Goal: Transaction & Acquisition: Purchase product/service

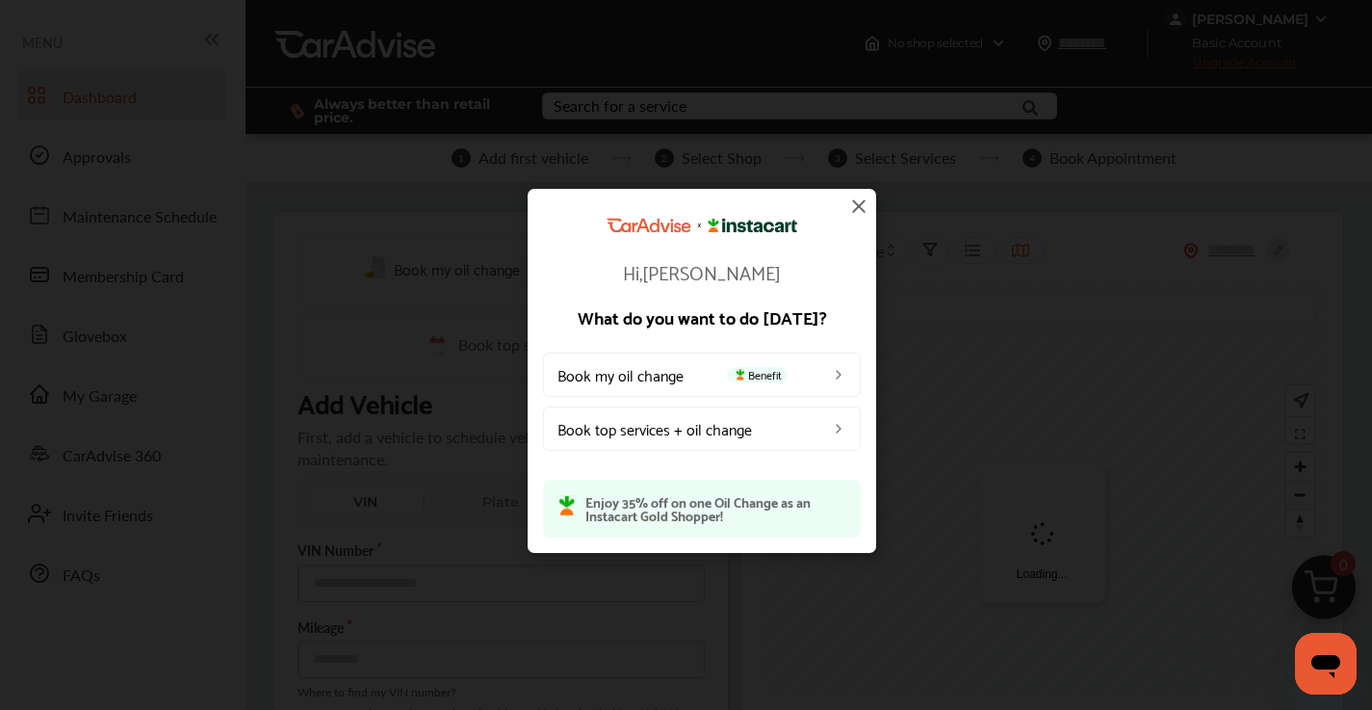
click at [857, 208] on img at bounding box center [858, 206] width 23 height 23
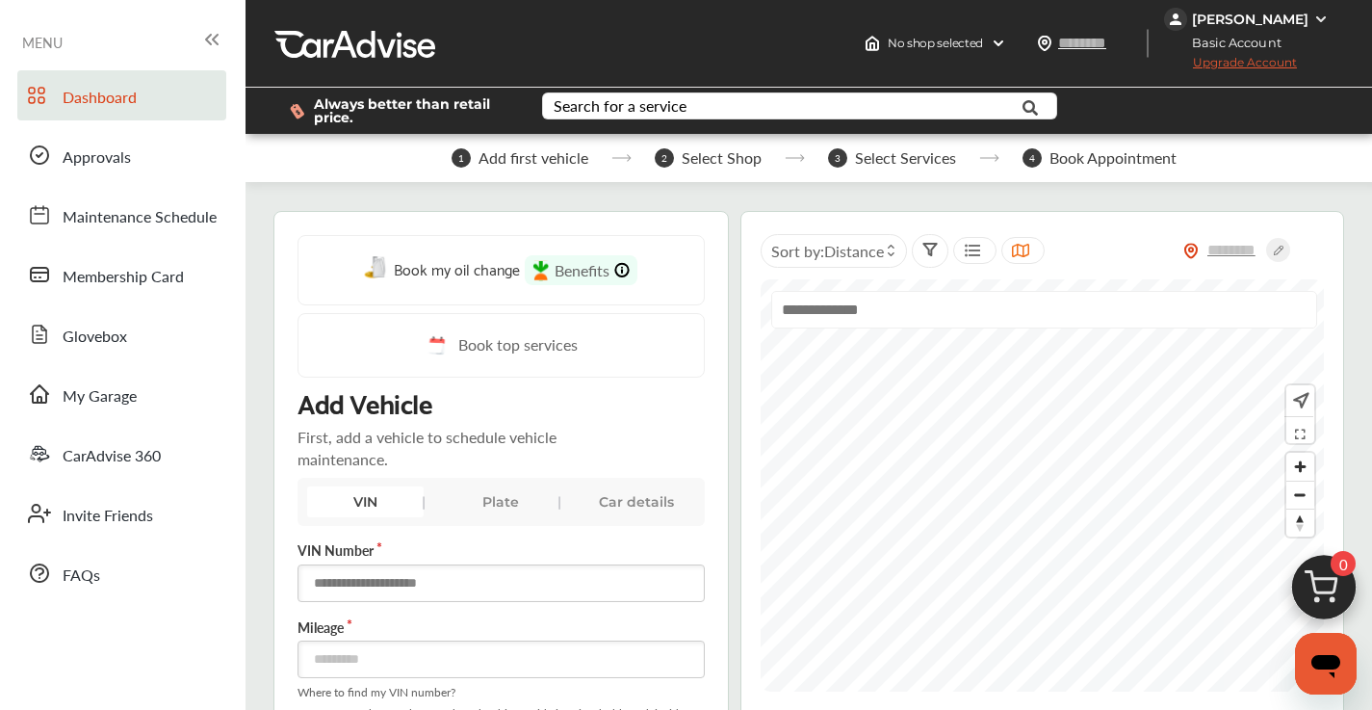
click at [369, 583] on input "text" at bounding box center [501, 583] width 406 height 38
paste input "**********"
type input "**********"
click at [351, 653] on input "number" at bounding box center [501, 659] width 406 height 38
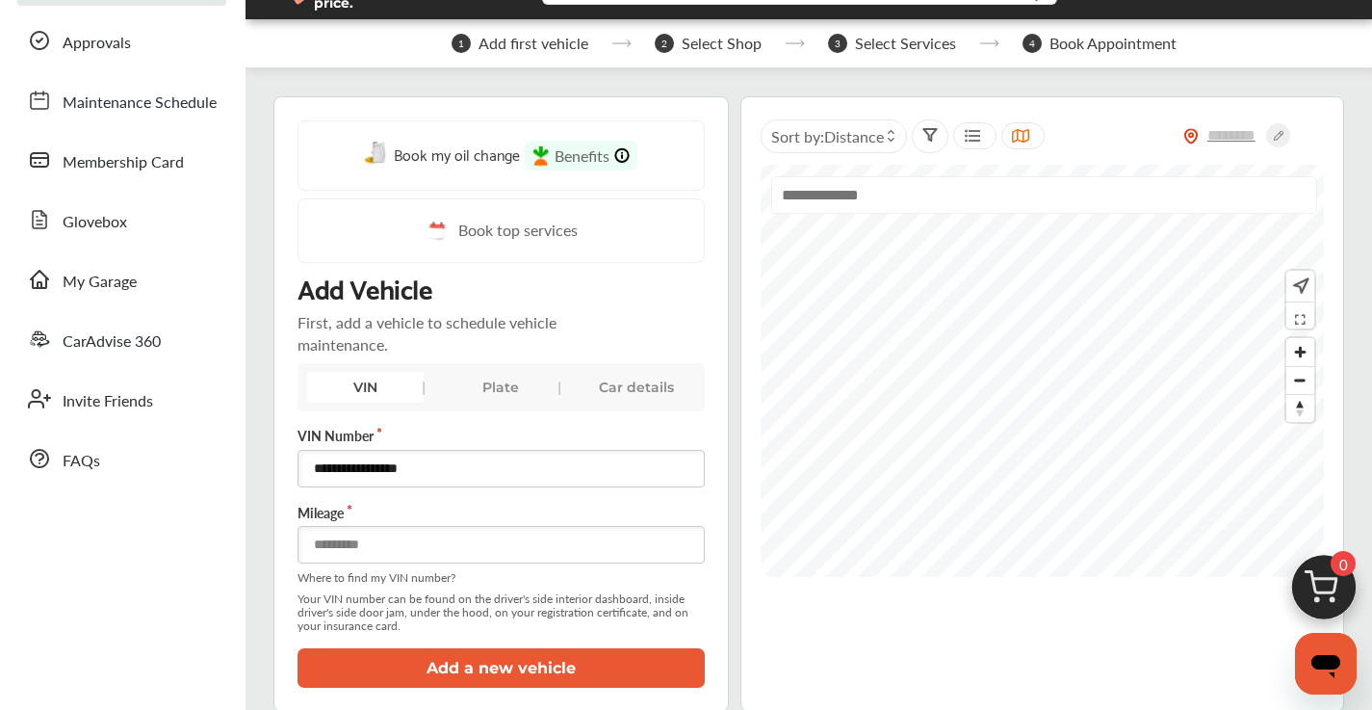
scroll to position [133, 0]
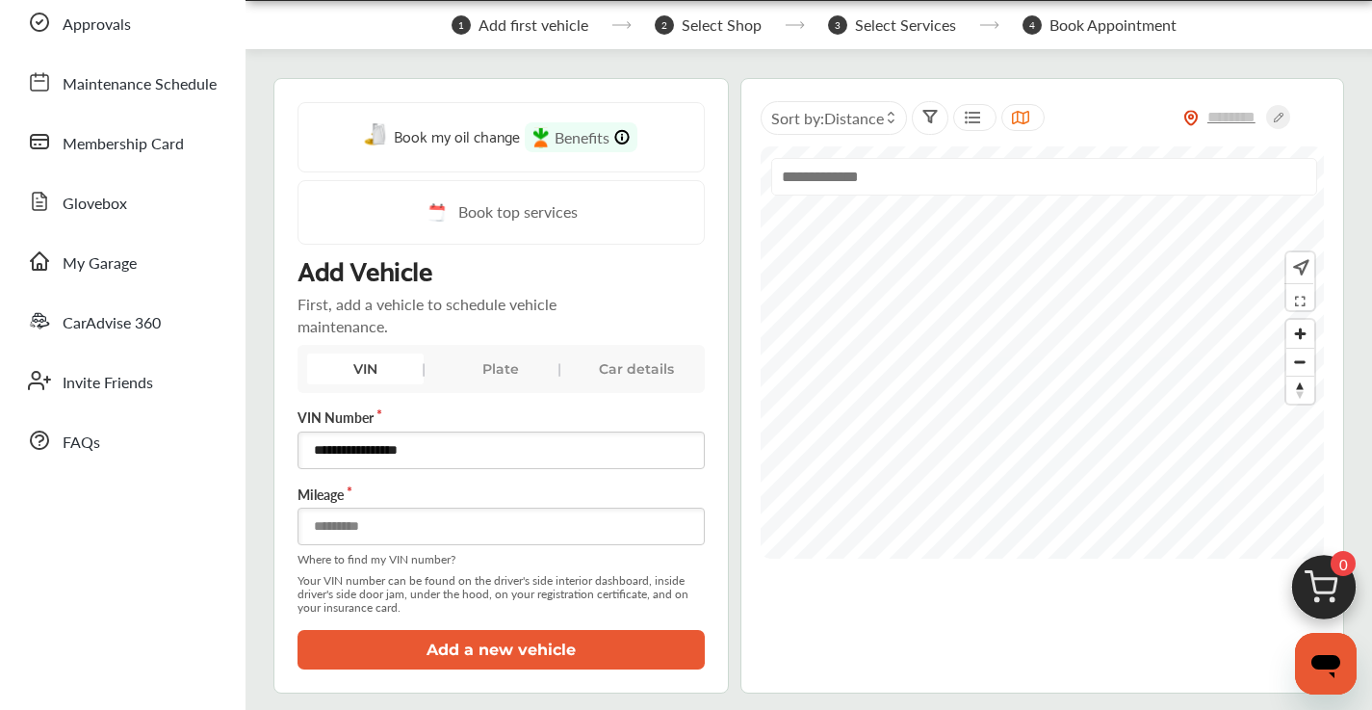
type input "****"
click at [338, 645] on button "Add a new vehicle" at bounding box center [501, 649] width 406 height 39
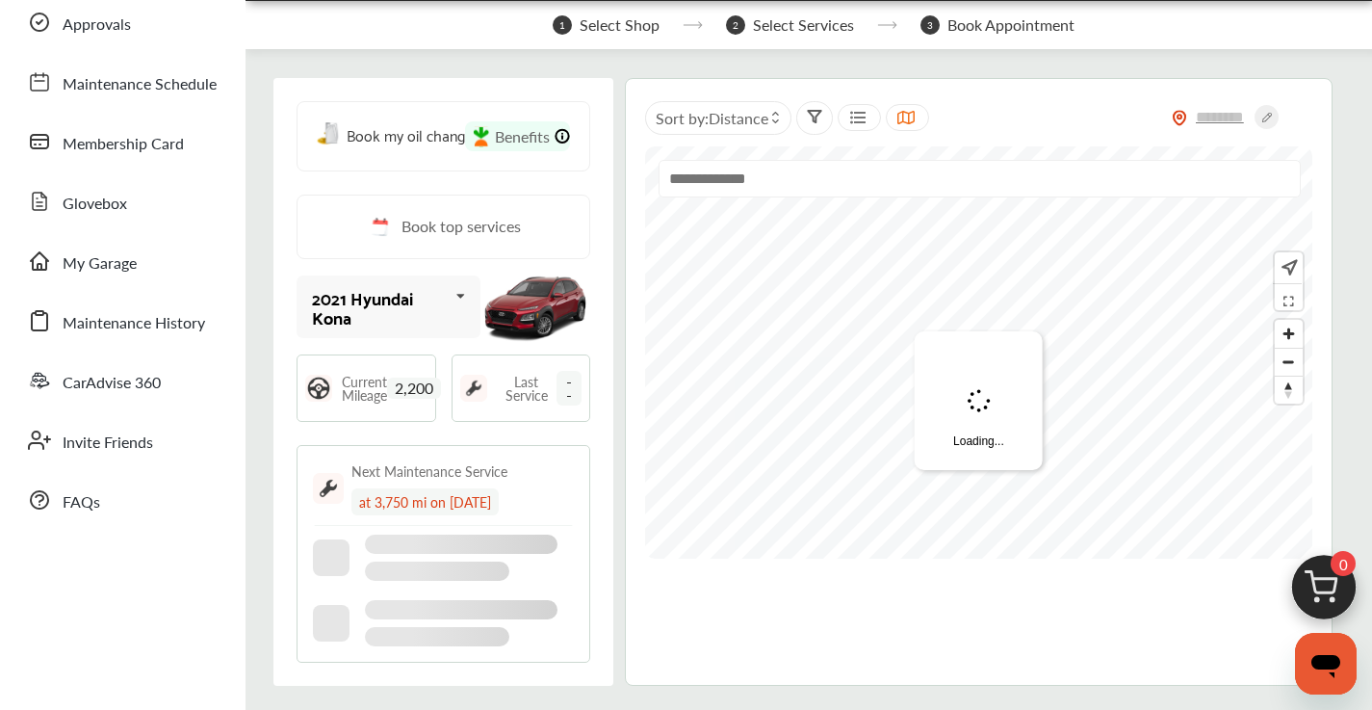
click at [1315, 602] on img at bounding box center [1324, 592] width 92 height 92
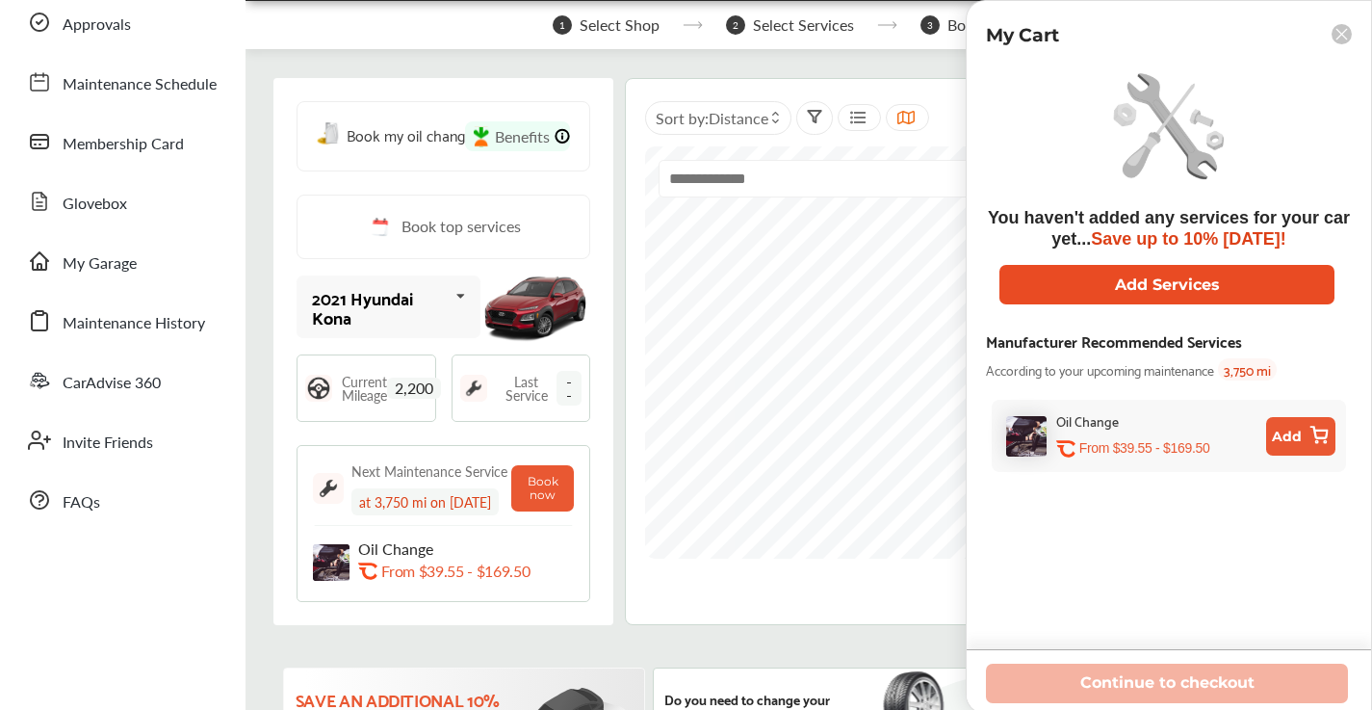
click at [1072, 285] on button "Add Services" at bounding box center [1167, 284] width 335 height 39
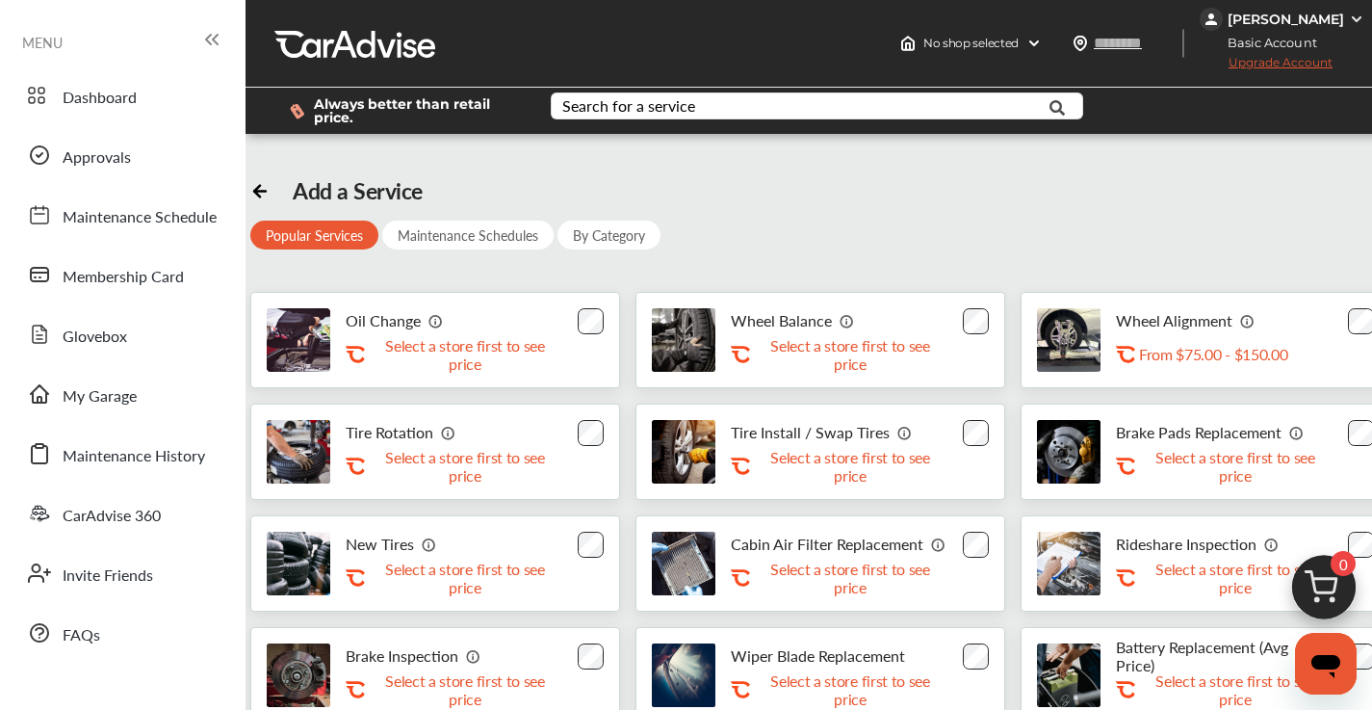
click at [504, 340] on p "Select a store first to see price" at bounding box center [465, 354] width 193 height 37
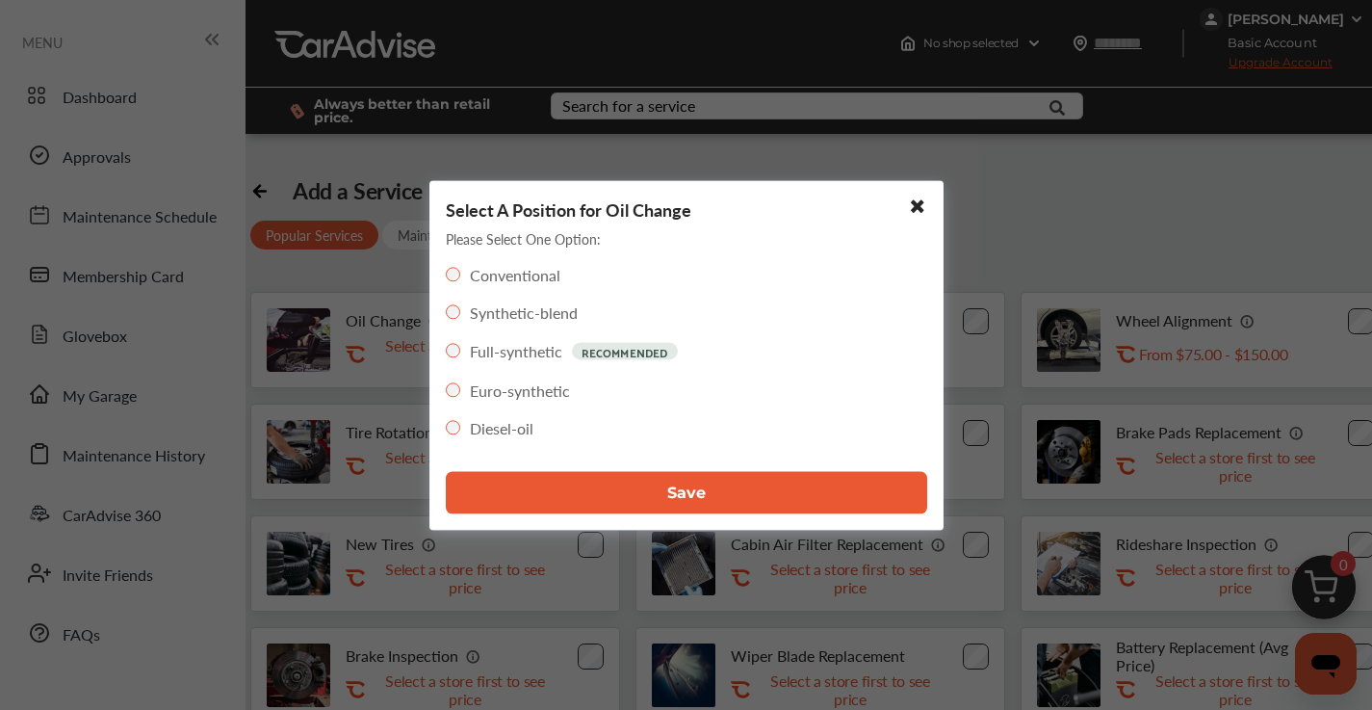
click at [630, 498] on button "Save" at bounding box center [687, 492] width 482 height 42
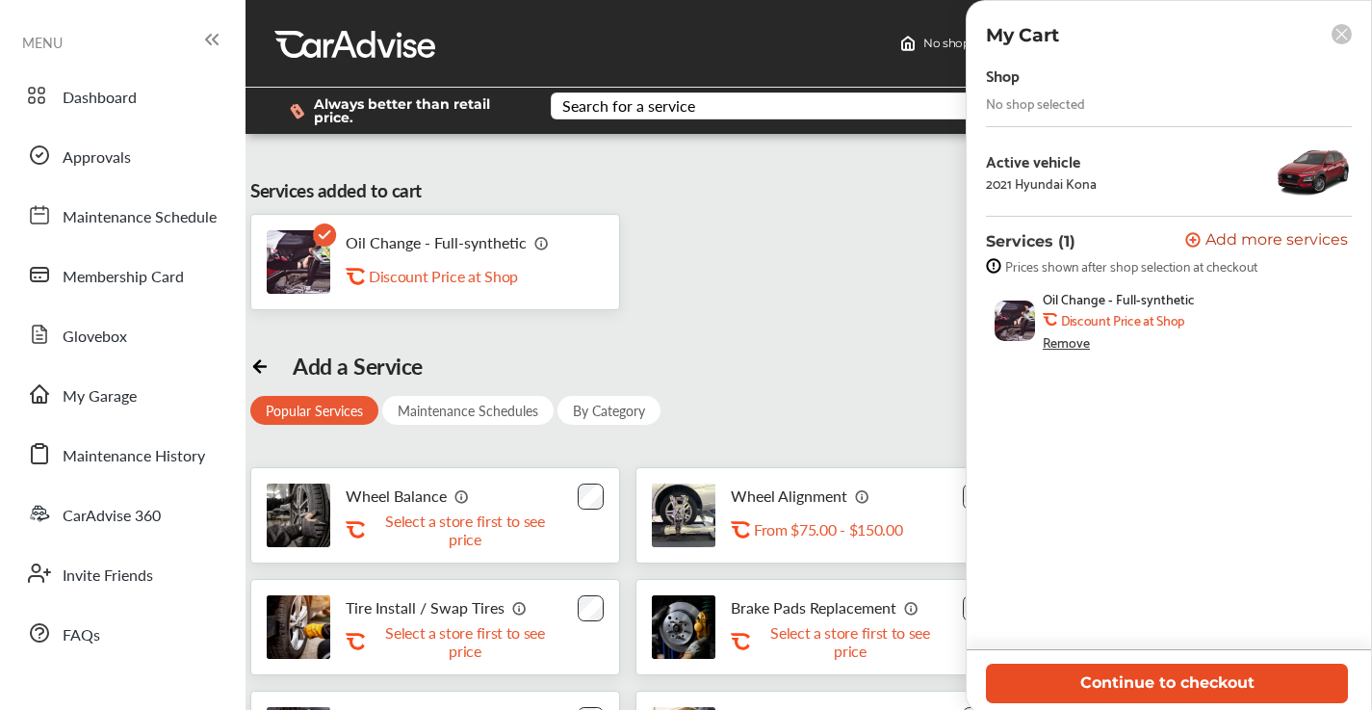
click at [1107, 674] on button "Continue to checkout" at bounding box center [1167, 683] width 362 height 39
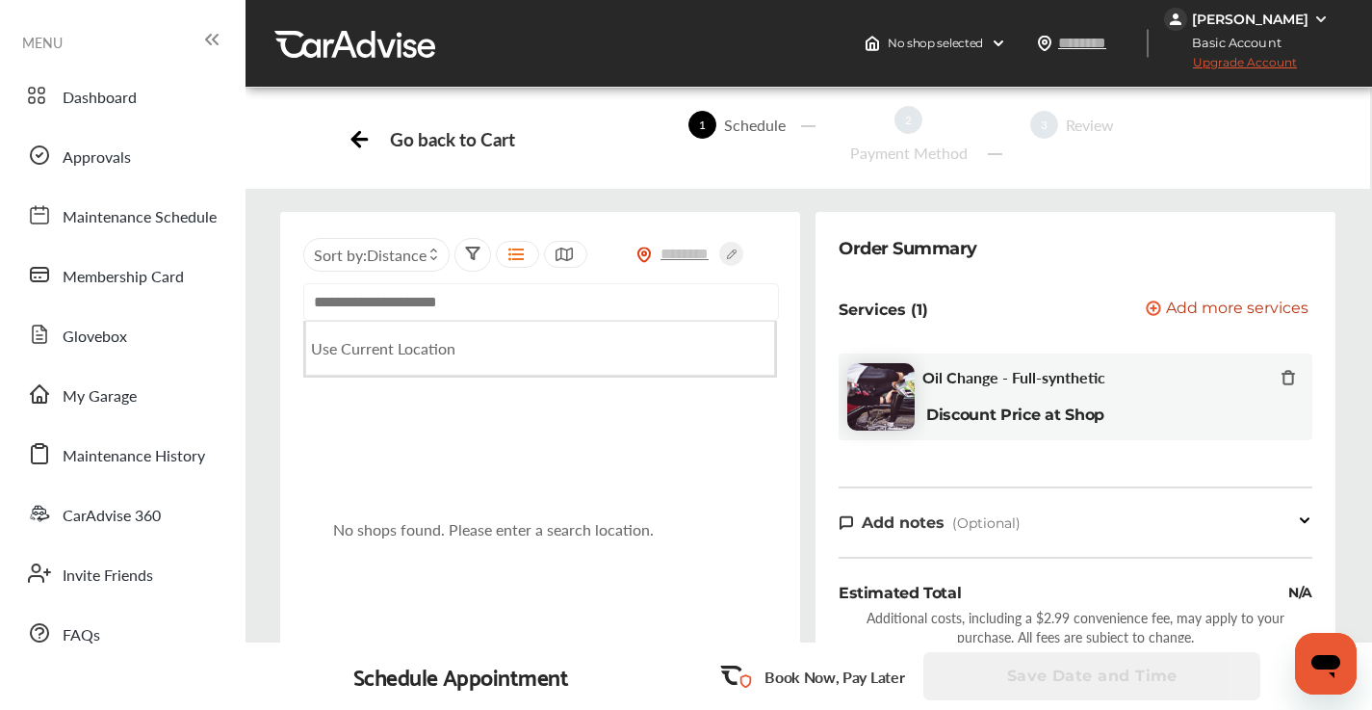
click at [514, 300] on input "text" at bounding box center [541, 302] width 476 height 38
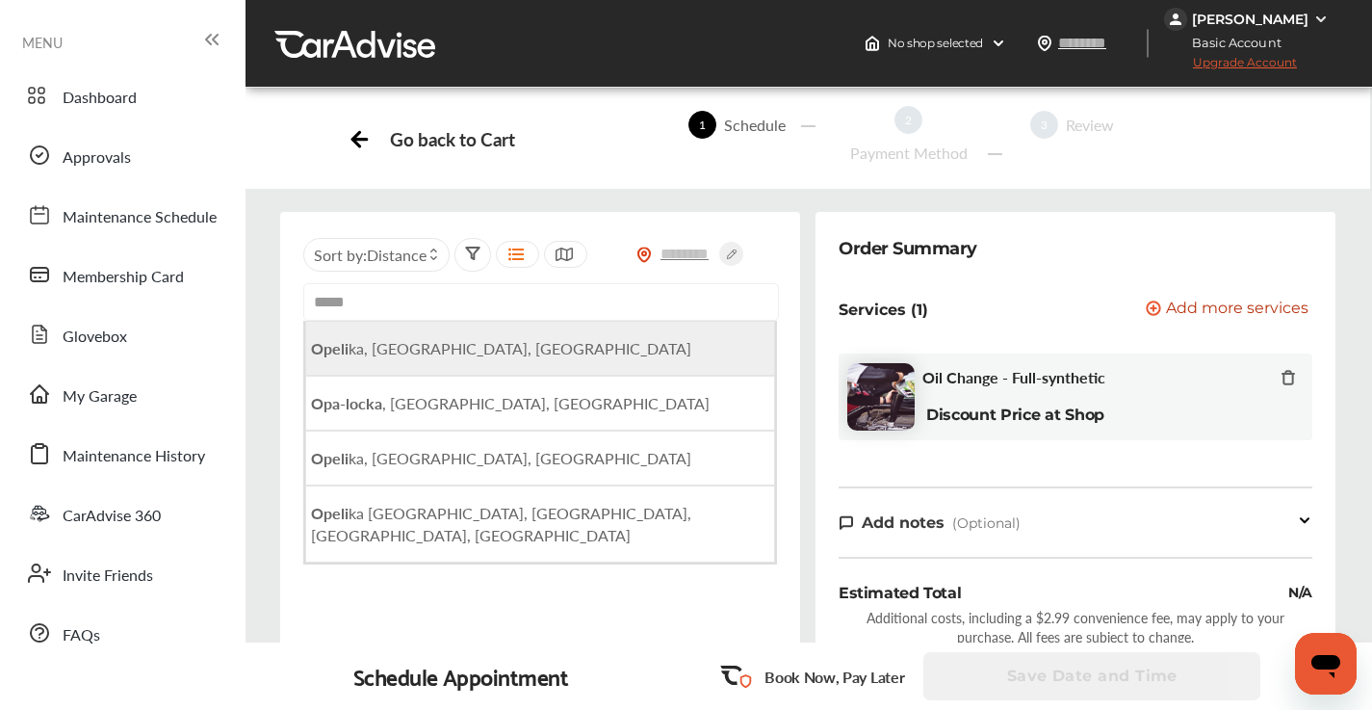
click at [484, 352] on li "Opeli ka, [GEOGRAPHIC_DATA], [GEOGRAPHIC_DATA]" at bounding box center [540, 348] width 470 height 55
type input "**********"
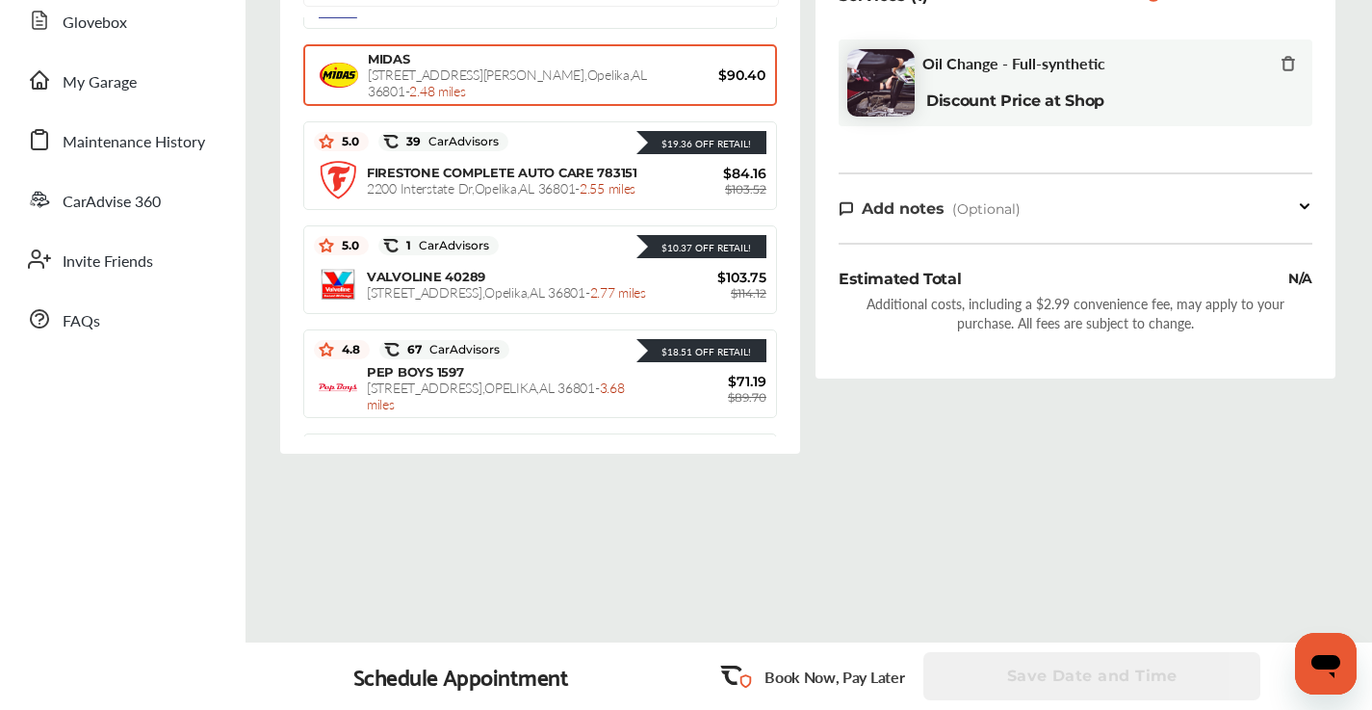
scroll to position [180, 0]
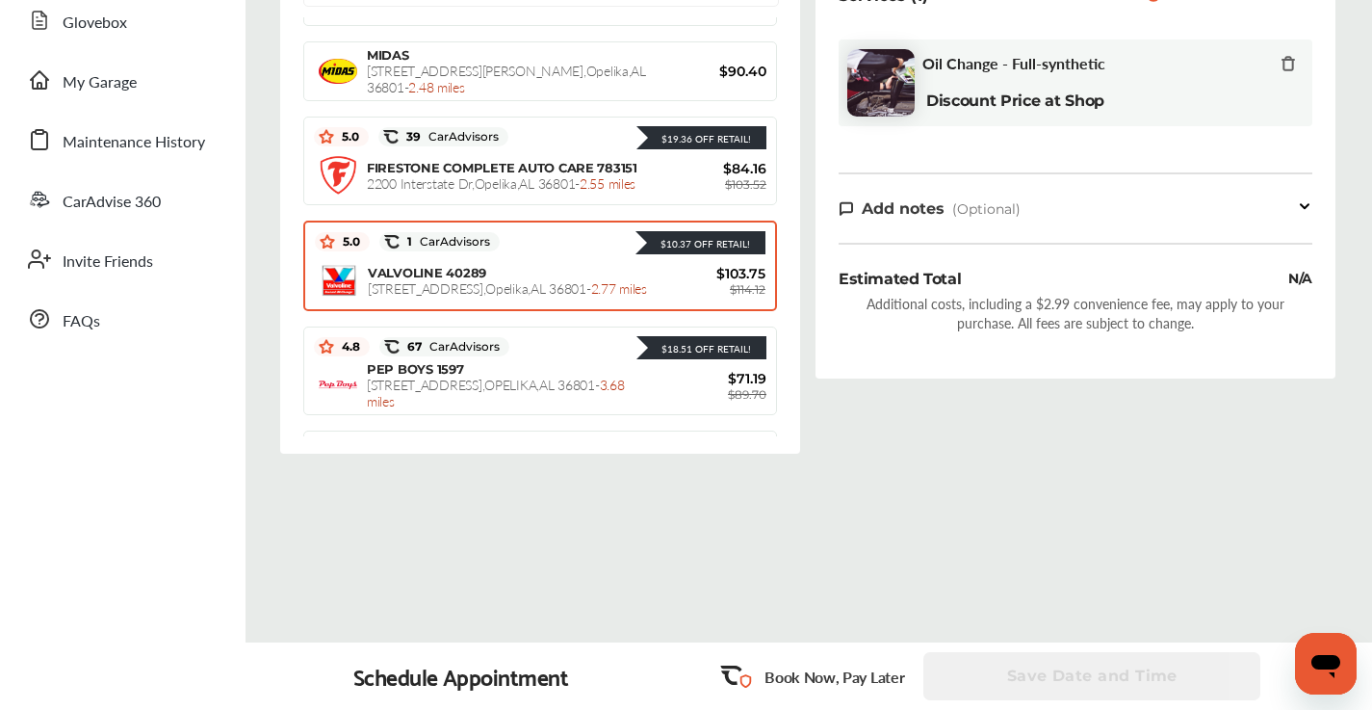
click at [450, 266] on span "VALVOLINE 40289" at bounding box center [427, 272] width 118 height 15
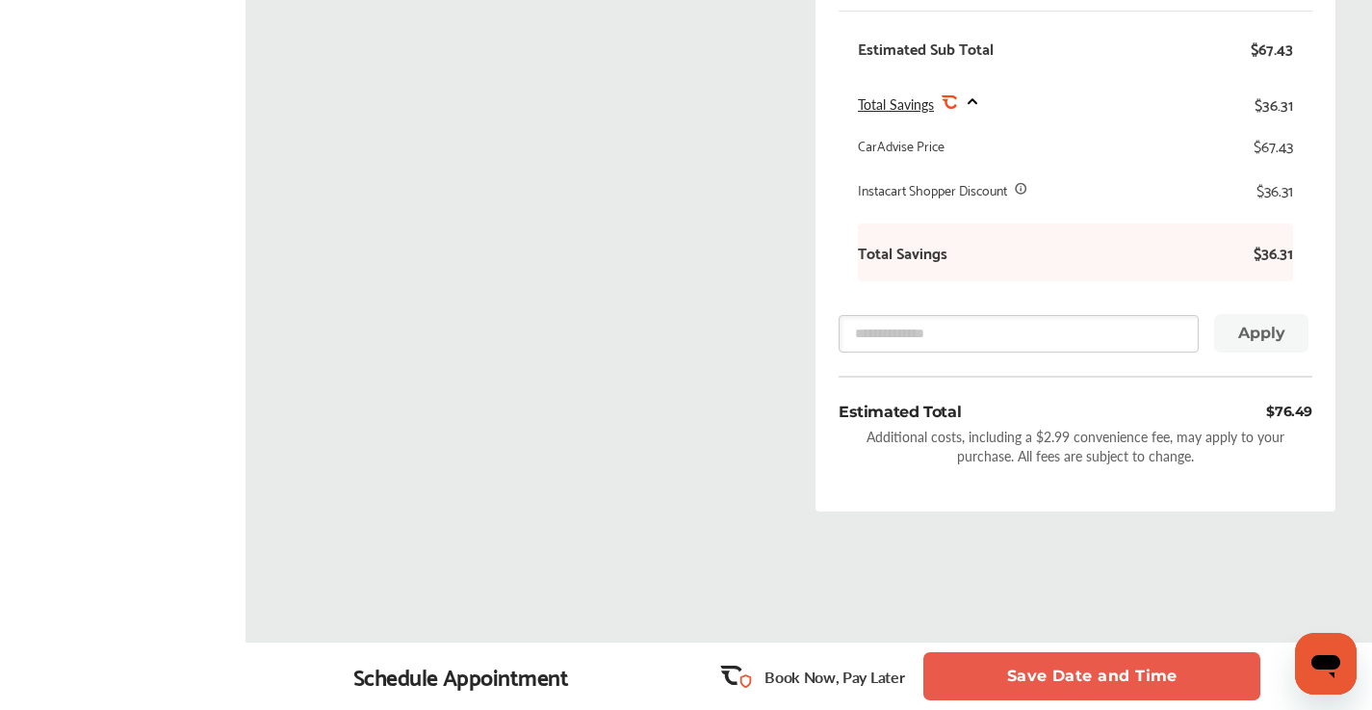
scroll to position [722, 0]
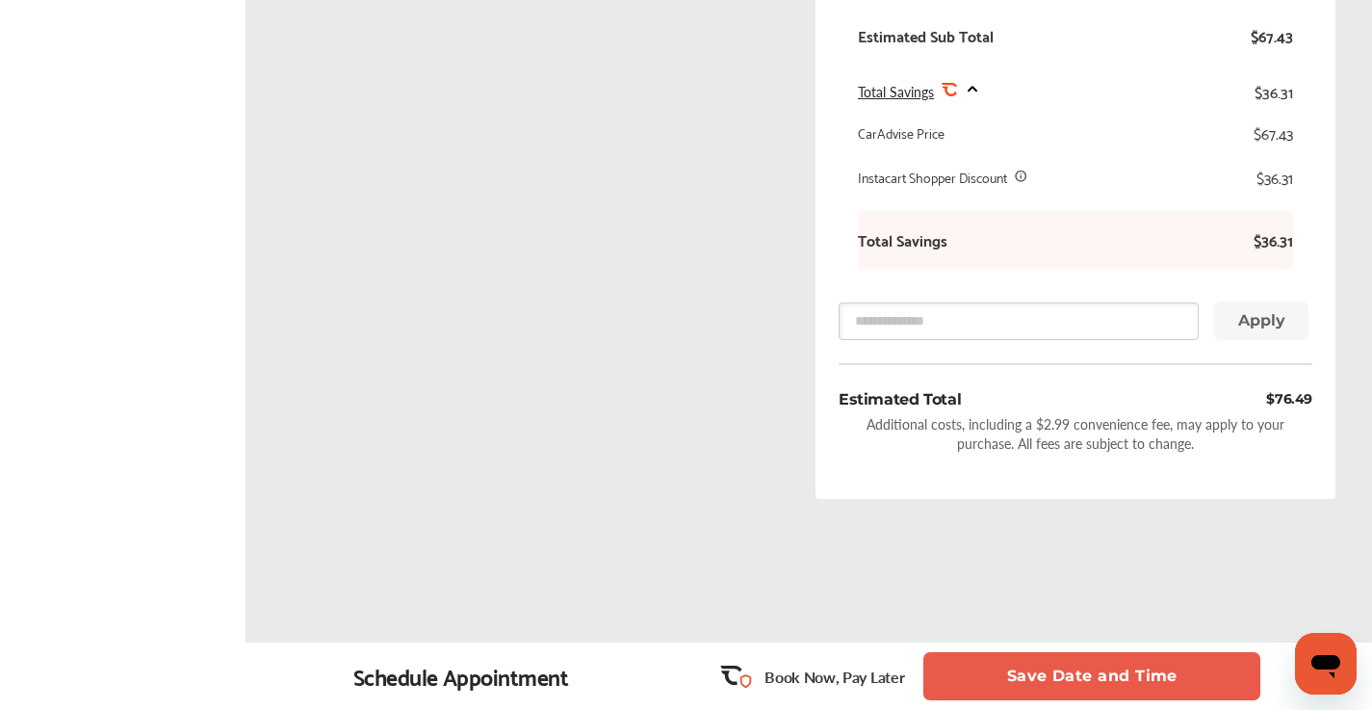
click at [1030, 673] on button "Save Date and Time" at bounding box center [1092, 676] width 337 height 48
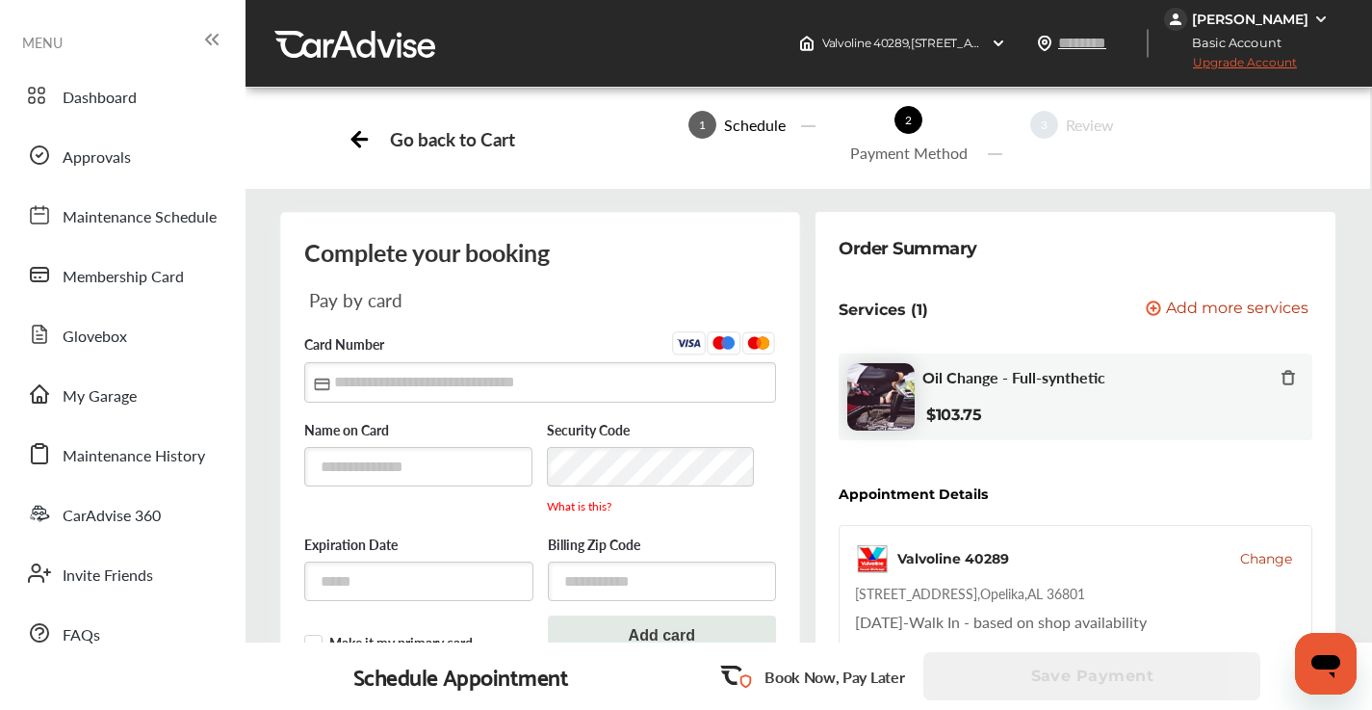
click at [1257, 23] on div "[PERSON_NAME]" at bounding box center [1250, 19] width 117 height 17
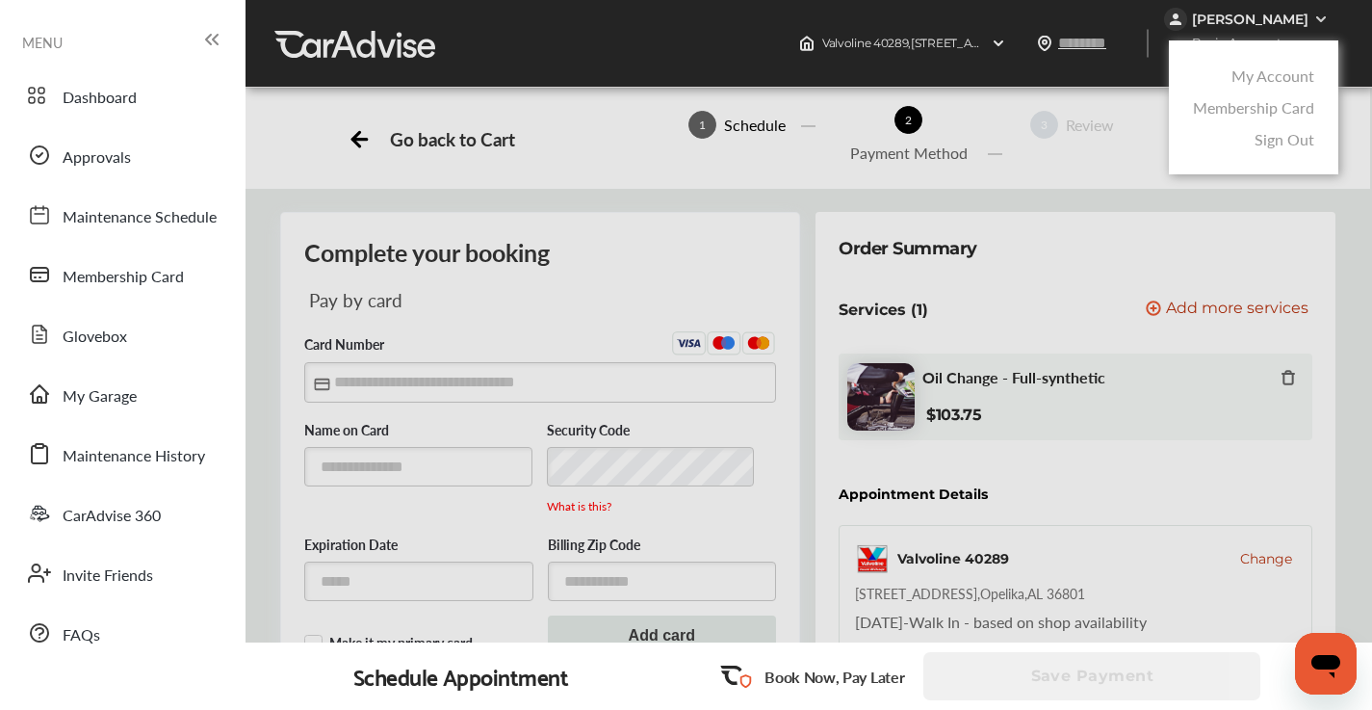
click at [1260, 76] on link "My Account" at bounding box center [1273, 76] width 83 height 22
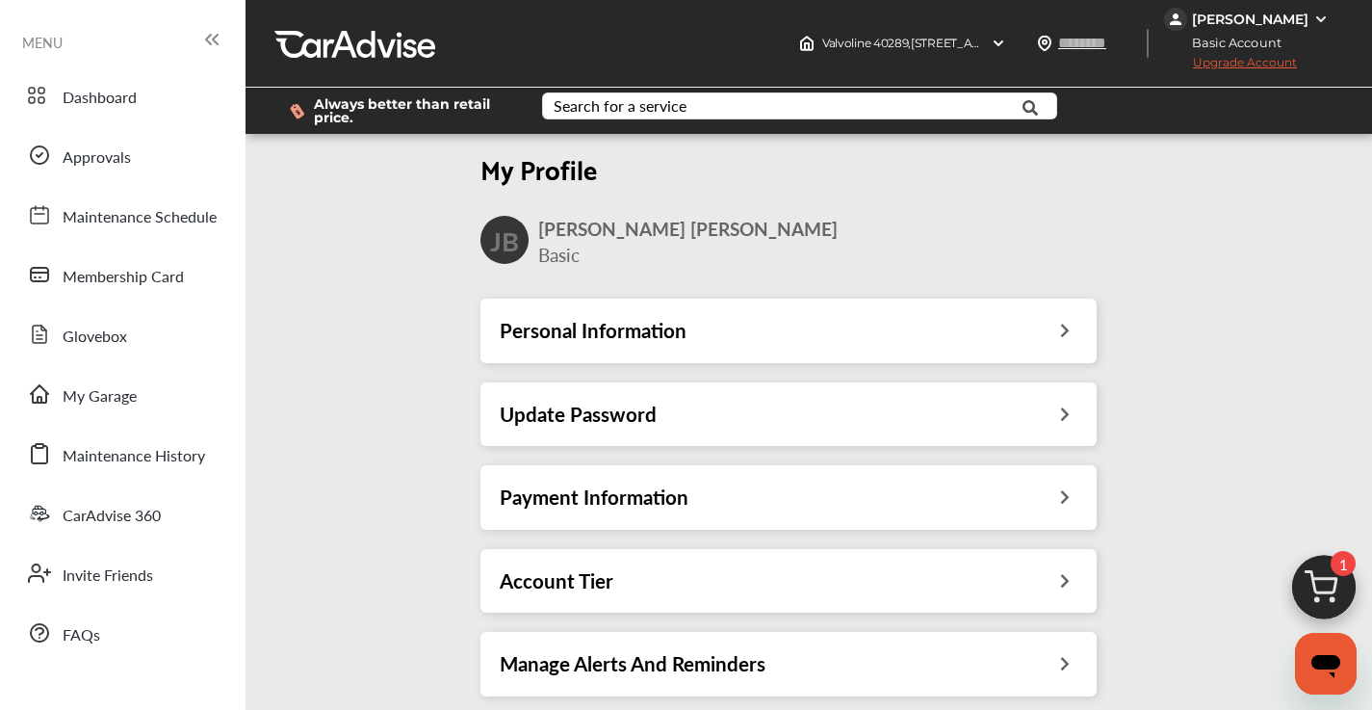
click at [621, 512] on div "Payment Information" at bounding box center [789, 497] width 616 height 64
click at [725, 491] on div "Payment Information" at bounding box center [789, 496] width 578 height 25
